Goal: Information Seeking & Learning: Find specific page/section

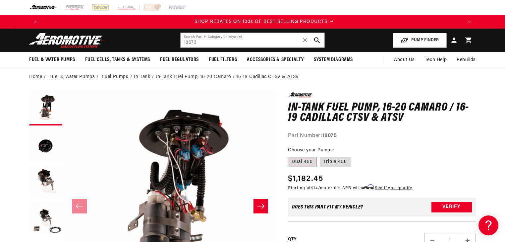
scroll to position [0, 840]
click at [230, 42] on input "18673" at bounding box center [253, 40] width 144 height 15
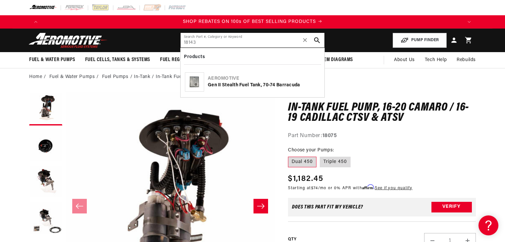
type input "18143"
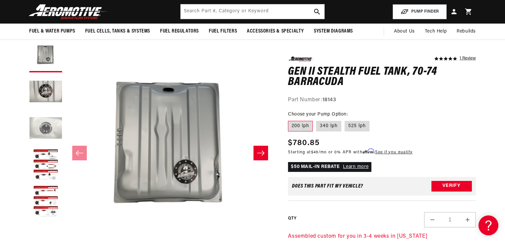
scroll to position [0, 420]
click at [327, 128] on label "340 lph" at bounding box center [328, 126] width 25 height 11
click at [316, 120] on input "340 lph" at bounding box center [316, 119] width 0 height 0
radio input "true"
click at [294, 130] on label "200 lph" at bounding box center [300, 126] width 25 height 11
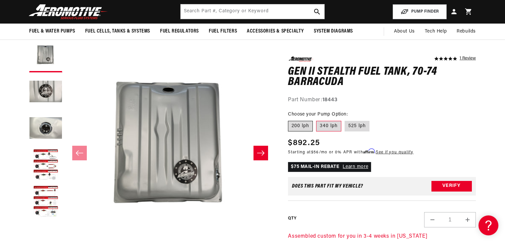
click at [290, 120] on input "200 lph" at bounding box center [290, 119] width 0 height 0
radio input "true"
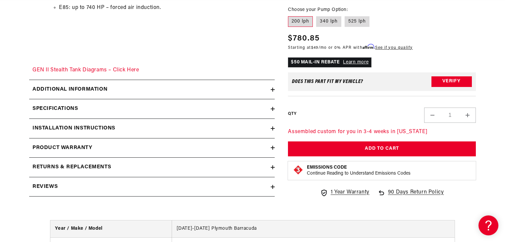
scroll to position [1273, 0]
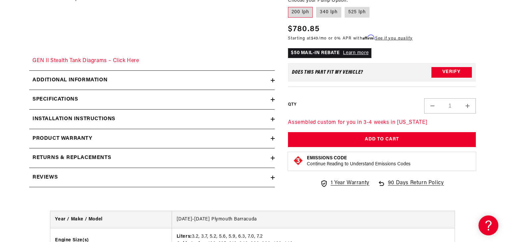
click at [272, 118] on icon at bounding box center [273, 119] width 4 height 4
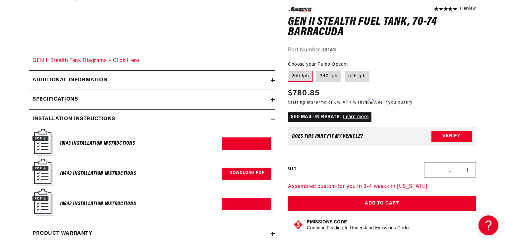
scroll to position [0, 720]
click at [240, 169] on link "Download PDF" at bounding box center [246, 173] width 49 height 12
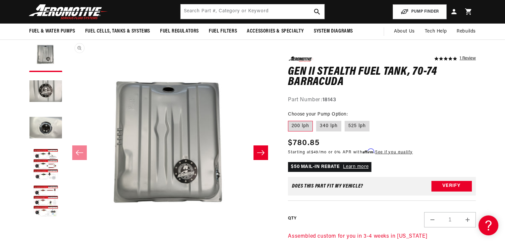
scroll to position [53, 0]
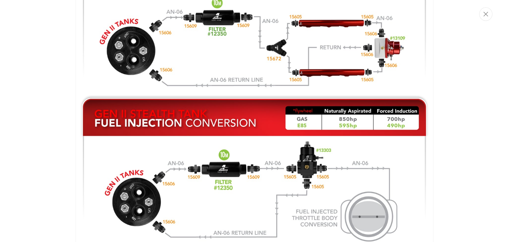
scroll to position [933, 0]
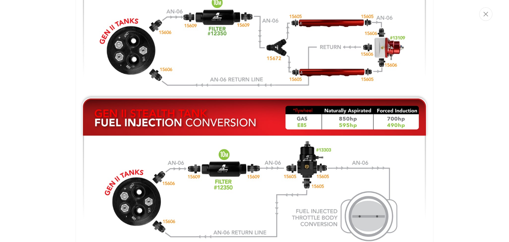
click at [384, 97] on img "Media gallery" at bounding box center [255, 28] width 358 height 447
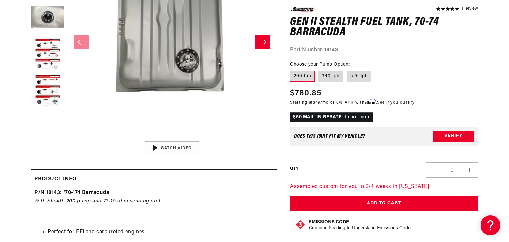
scroll to position [180, 0]
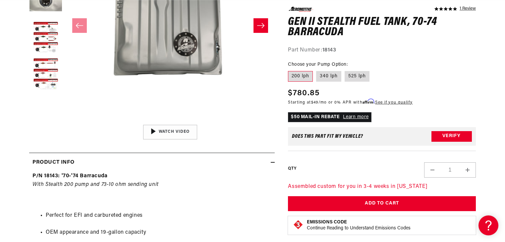
click at [66, 121] on button "Open media 1 in modal" at bounding box center [66, 121] width 0 height 0
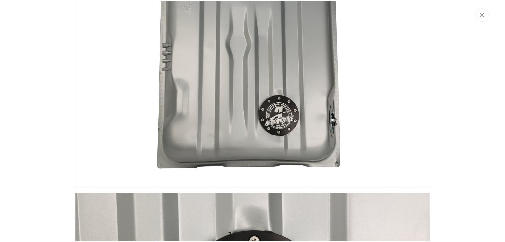
scroll to position [58, 0]
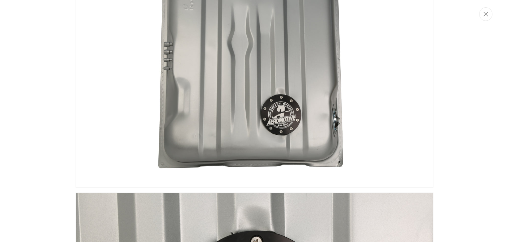
click at [41, 57] on div "Media gallery" at bounding box center [254, 121] width 509 height 242
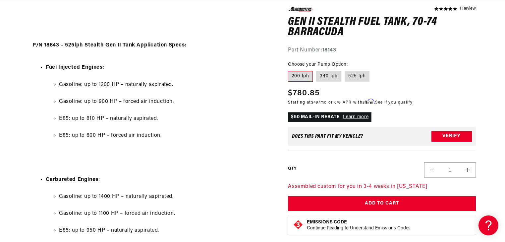
scroll to position [0, 0]
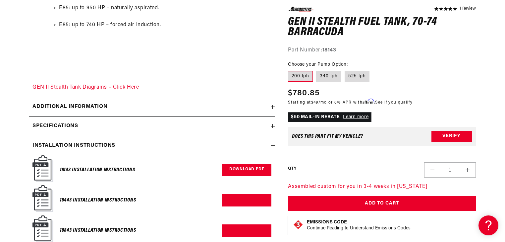
click at [251, 172] on link "Download PDF" at bounding box center [246, 170] width 49 height 12
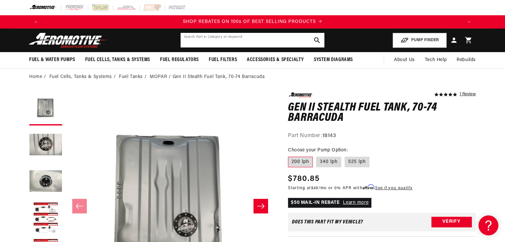
click at [228, 41] on input "text" at bounding box center [253, 40] width 144 height 15
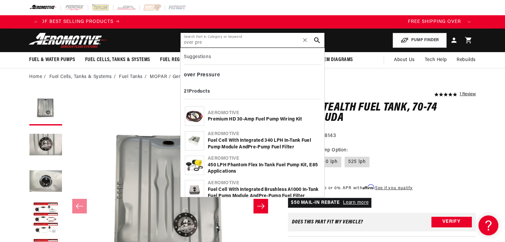
type input "over pre"
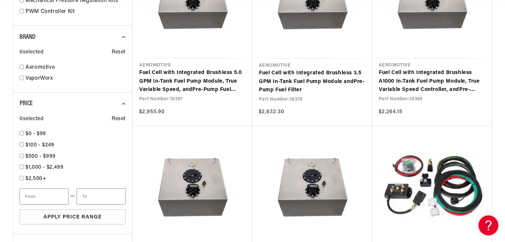
scroll to position [0, 420]
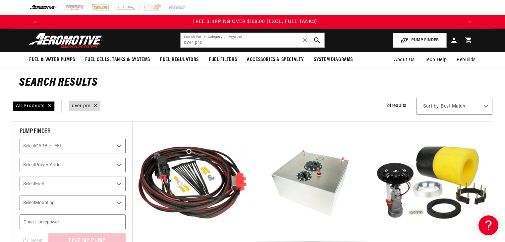
scroll to position [0, 1261]
drag, startPoint x: 208, startPoint y: 41, endPoint x: 169, endPoint y: 43, distance: 38.8
click at [169, 43] on header "Fuel & Water Pumps Back In-Tank In-Line Fuel Pumps" at bounding box center [253, 41] width 480 height 24
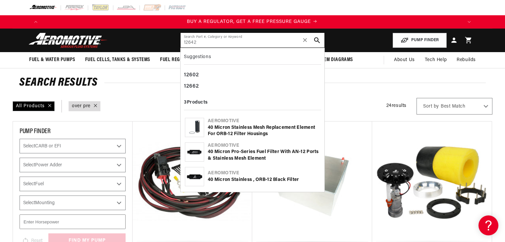
scroll to position [0, 0]
type input "12642"
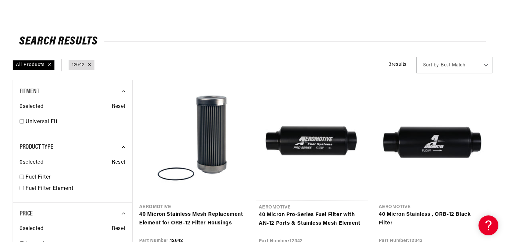
scroll to position [106, 0]
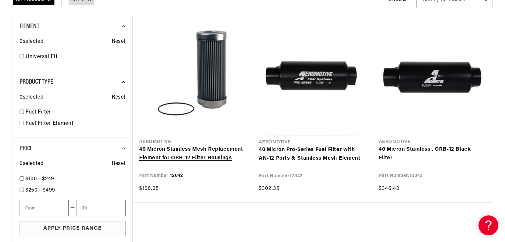
click at [201, 145] on link "40 Micron Stainless Mesh Replacement Element for ORB-12 Filter Housings" at bounding box center [192, 153] width 106 height 17
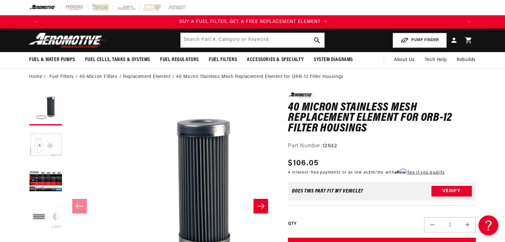
scroll to position [0, 420]
click at [240, 39] on input "text" at bounding box center [253, 40] width 144 height 15
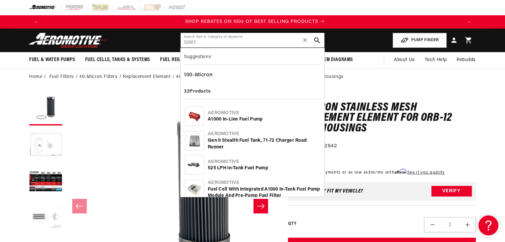
scroll to position [0, 840]
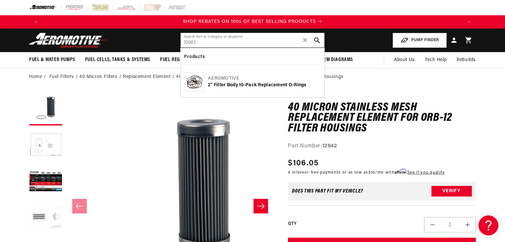
type input "12001"
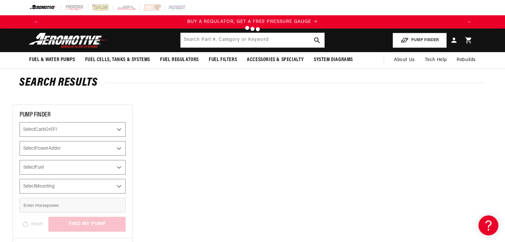
type input "12001"
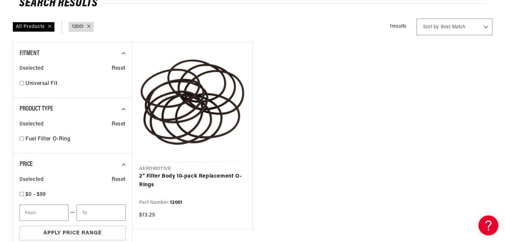
scroll to position [80, 0]
click at [212, 172] on link "2" Filter Body 10-pack Replacement O-Rings" at bounding box center [192, 180] width 106 height 17
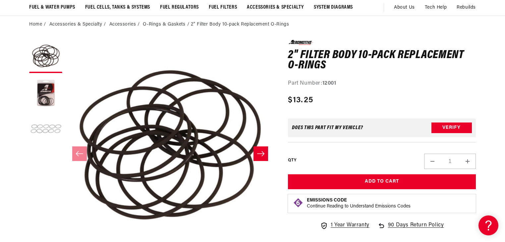
scroll to position [53, 0]
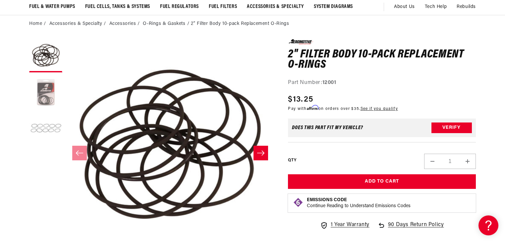
click at [42, 98] on button "Load image 2 in gallery view" at bounding box center [45, 92] width 33 height 33
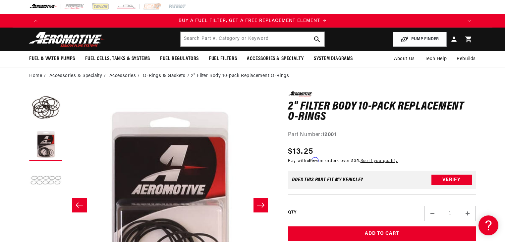
scroll to position [0, 0]
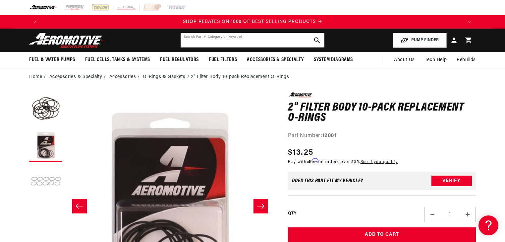
click at [220, 40] on input "text" at bounding box center [253, 40] width 144 height 15
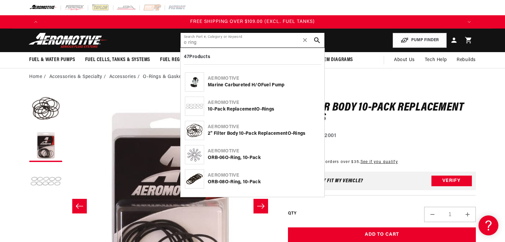
type input "o ring"
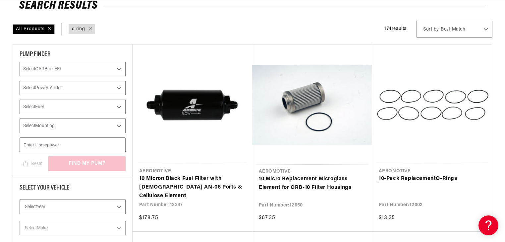
scroll to position [80, 0]
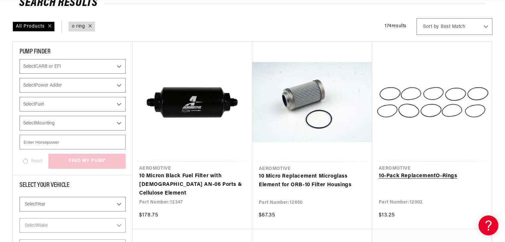
click at [433, 172] on link "10-Pack Replacement O - Ring s" at bounding box center [432, 176] width 106 height 9
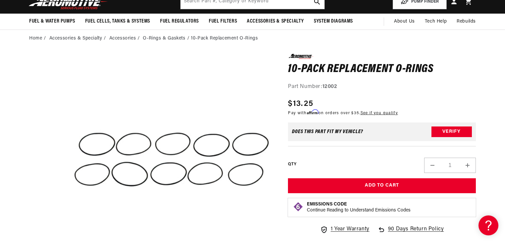
scroll to position [53, 0]
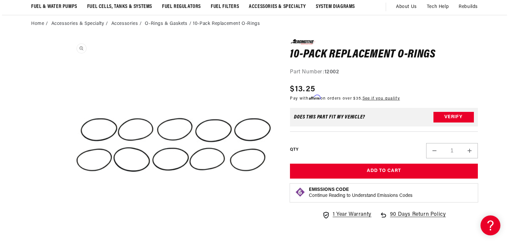
scroll to position [5, 0]
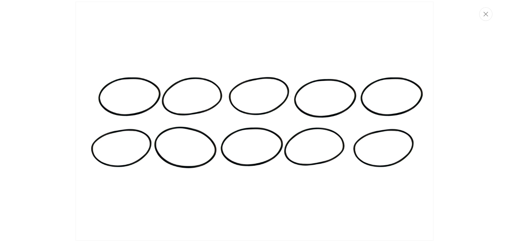
click at [180, 128] on img "Media gallery" at bounding box center [255, 121] width 358 height 239
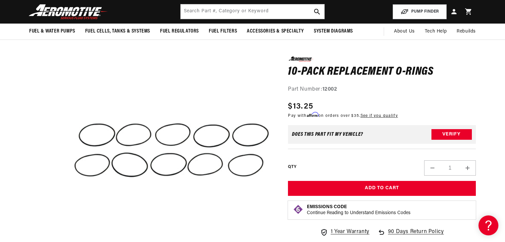
scroll to position [0, 840]
click at [217, 13] on input "text" at bounding box center [253, 11] width 144 height 15
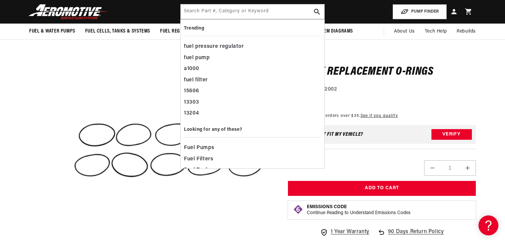
click at [25, 123] on section "0.0 star rating Write a review 10-Pack Replacement O-Rings 10-Pack Replacement …" at bounding box center [253, 186] width 480 height 297
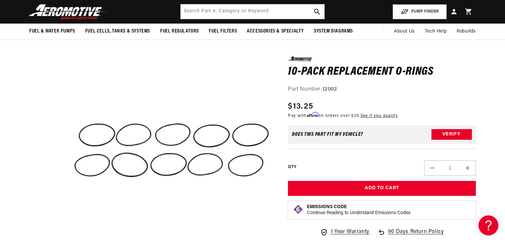
scroll to position [0, 420]
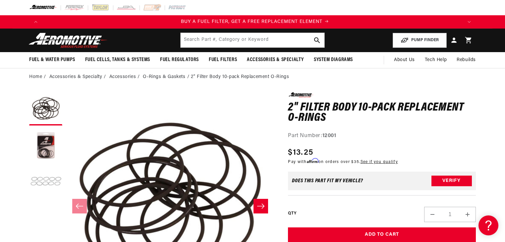
scroll to position [0, 420]
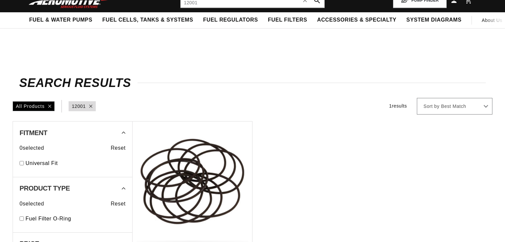
scroll to position [80, 0]
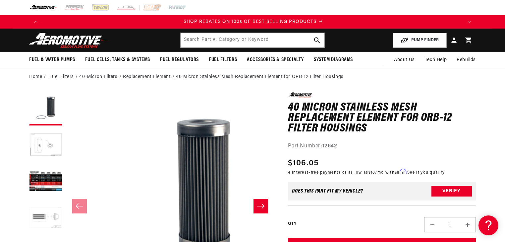
scroll to position [0, 840]
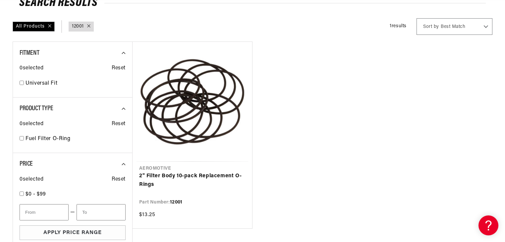
scroll to position [0, 420]
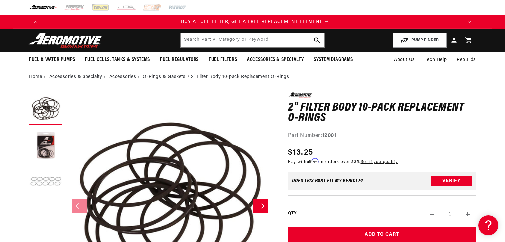
scroll to position [0, 420]
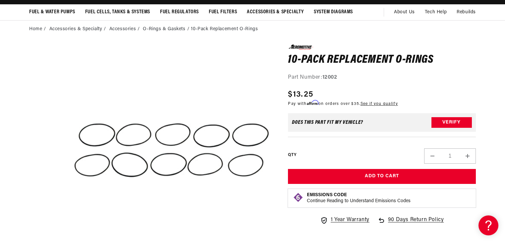
click at [15, 139] on section "0.0 star rating Write a review 10-Pack Replacement O-Rings 10-Pack Replacement …" at bounding box center [253, 186] width 480 height 297
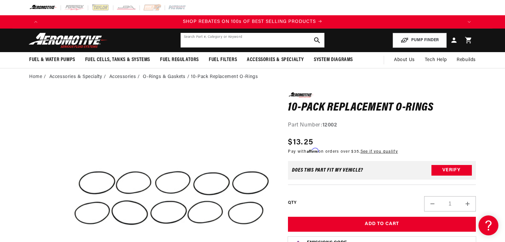
click at [211, 40] on input "text" at bounding box center [253, 40] width 144 height 15
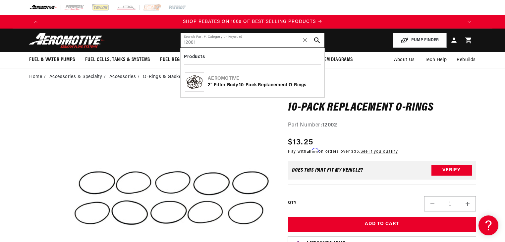
type input "12001"
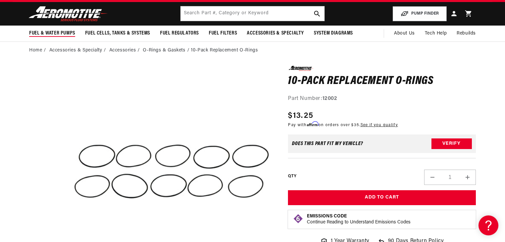
scroll to position [0, 1261]
click at [223, 16] on input "text" at bounding box center [253, 13] width 144 height 15
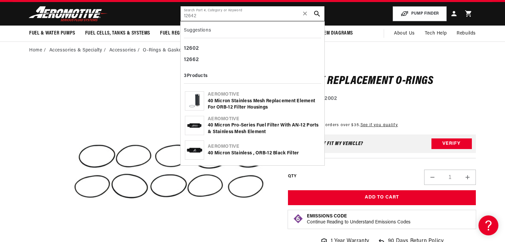
type input "12642"
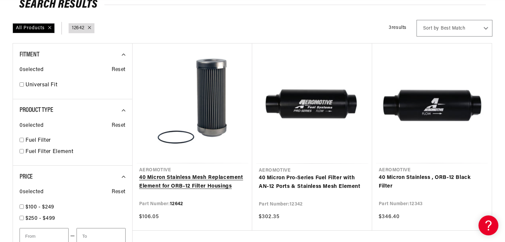
scroll to position [80, 0]
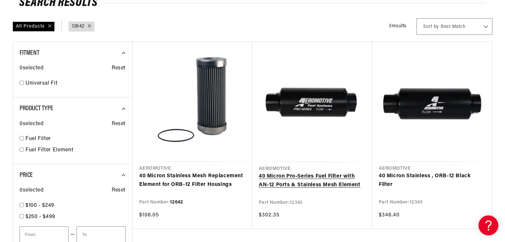
click at [305, 172] on link "40 Micron Pro-Series Fuel Filter with AN-12 Ports & Stainless Mesh Element" at bounding box center [312, 180] width 107 height 17
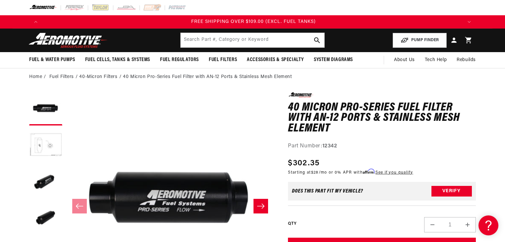
scroll to position [0, 1261]
click at [190, 45] on input "text" at bounding box center [253, 40] width 144 height 15
type input "viton"
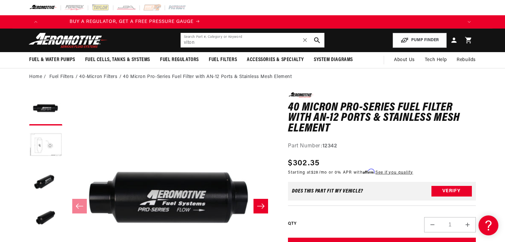
scroll to position [0, 65]
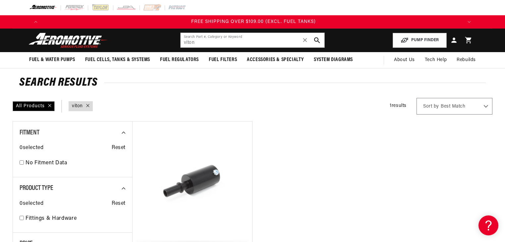
scroll to position [0, 1261]
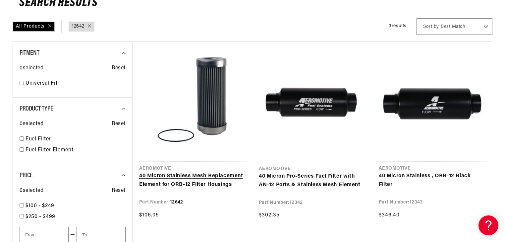
click at [201, 172] on link "40 Micron Stainless Mesh Replacement Element for ORB-12 Filter Housings" at bounding box center [192, 180] width 106 height 17
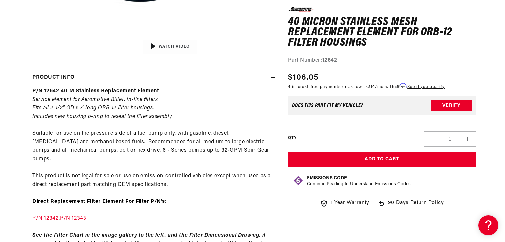
scroll to position [80, 0]
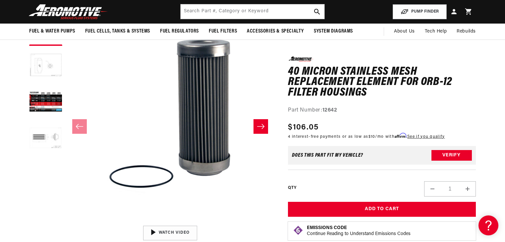
click at [50, 70] on button "Load image 2 in gallery view" at bounding box center [45, 65] width 33 height 33
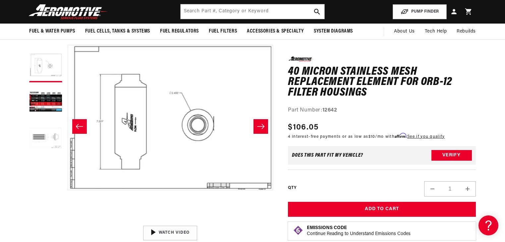
scroll to position [0, 420]
click at [66, 222] on button "Open media 2 in modal" at bounding box center [66, 222] width 0 height 0
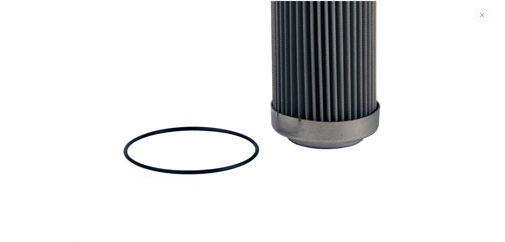
scroll to position [0, 0]
click at [482, 18] on button "Close" at bounding box center [485, 14] width 13 height 14
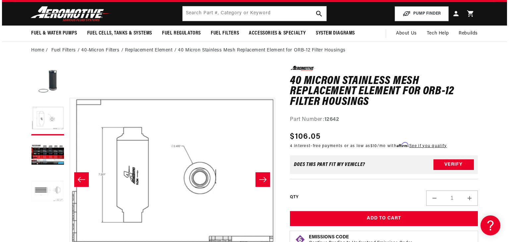
scroll to position [0, 1261]
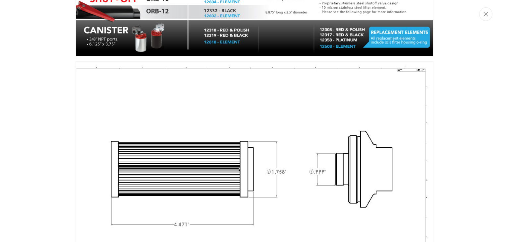
scroll to position [949, 0]
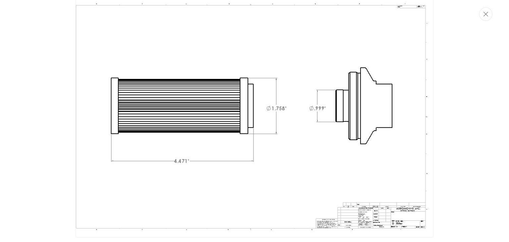
click at [145, 109] on img "Media gallery" at bounding box center [255, 117] width 358 height 239
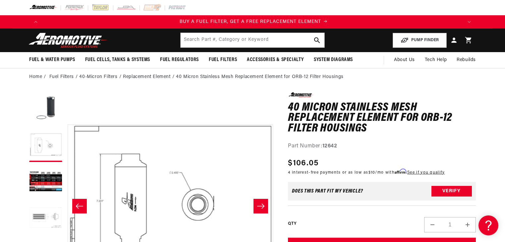
scroll to position [0, 420]
click at [221, 45] on input "text" at bounding box center [253, 40] width 144 height 15
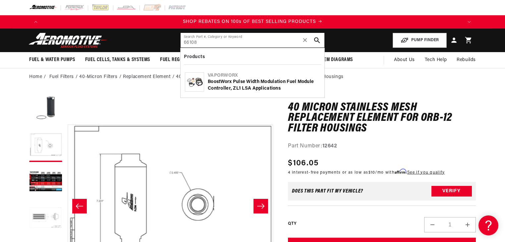
type input "66108"
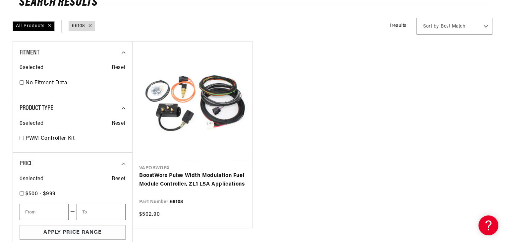
scroll to position [106, 0]
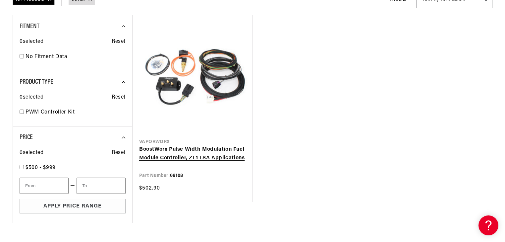
click at [194, 145] on link "BoostWorx Pulse Width Modulation Fuel Module Controller, ZL1 LSA Applications" at bounding box center [192, 153] width 106 height 17
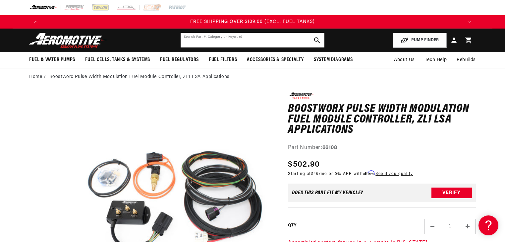
click at [220, 42] on input "text" at bounding box center [253, 40] width 144 height 15
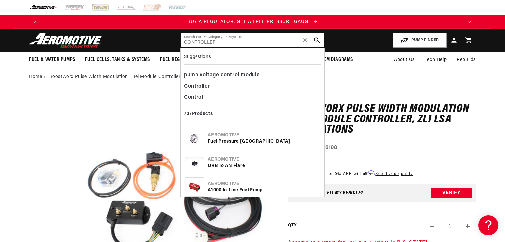
type input "CONTROLLER"
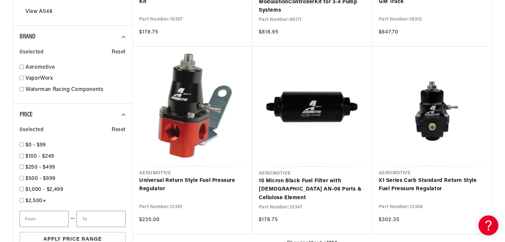
scroll to position [0, 420]
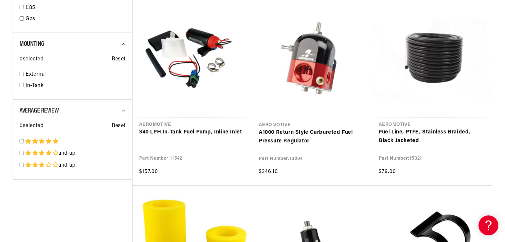
scroll to position [0, 840]
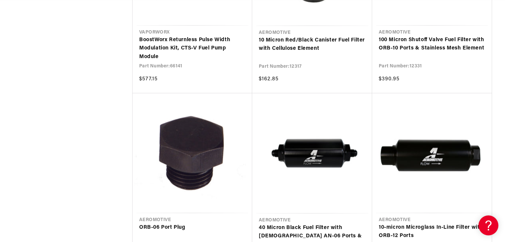
scroll to position [0, 420]
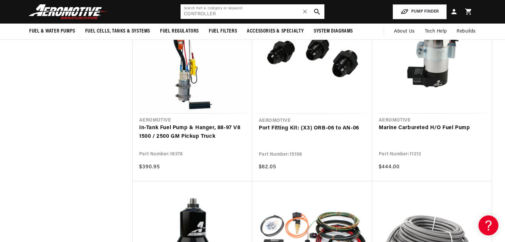
drag, startPoint x: 224, startPoint y: 15, endPoint x: 182, endPoint y: 15, distance: 42.4
click at [180, 15] on header "Fuel & Water Pumps Back In-Tank In-Line Fuel Pumps" at bounding box center [253, 12] width 480 height 24
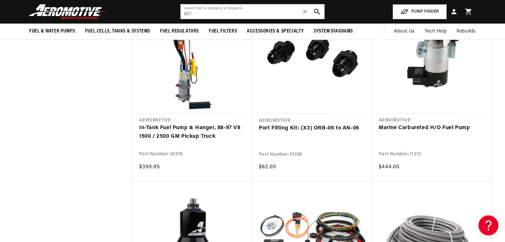
scroll to position [0, 420]
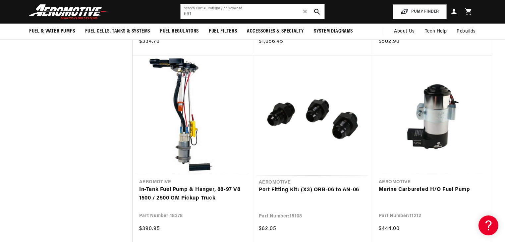
type input "CONTROLLER"
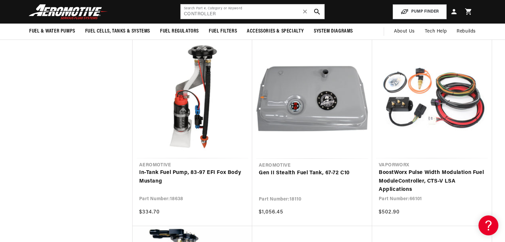
scroll to position [3637, 0]
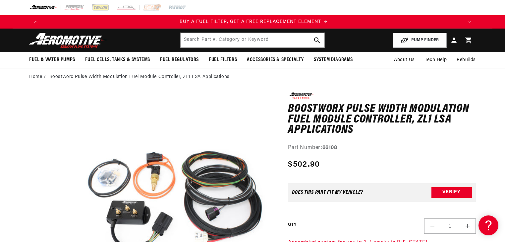
scroll to position [0, 420]
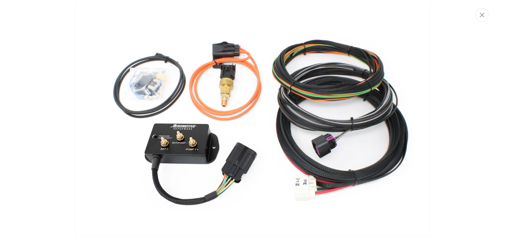
scroll to position [0, 0]
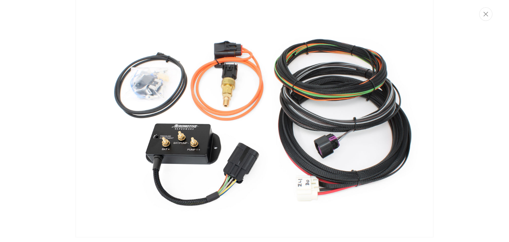
click at [228, 101] on img "Media gallery" at bounding box center [255, 117] width 358 height 239
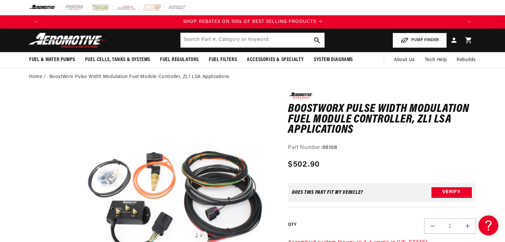
scroll to position [0, 840]
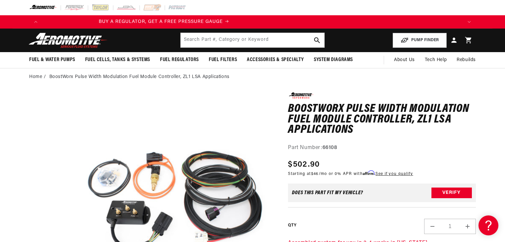
scroll to position [0, 46]
